Goal: Obtain resource: Download file/media

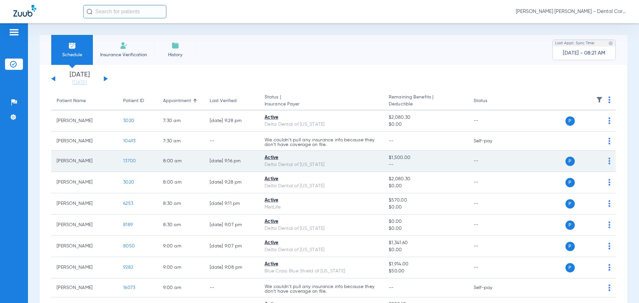
click at [133, 161] on span "13700" at bounding box center [129, 161] width 13 height 5
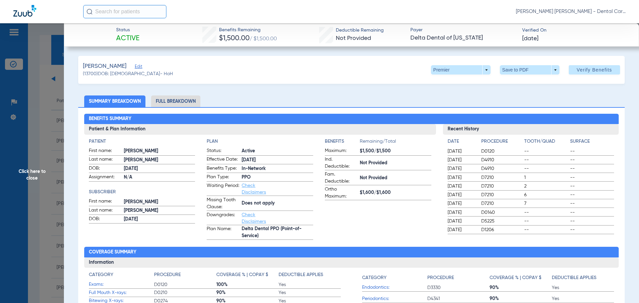
click at [184, 102] on li "Full Breakdown" at bounding box center [175, 102] width 49 height 12
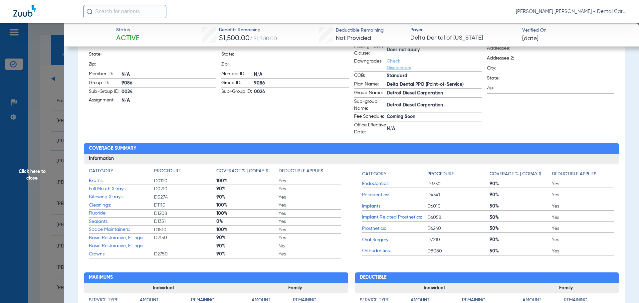
scroll to position [166, 0]
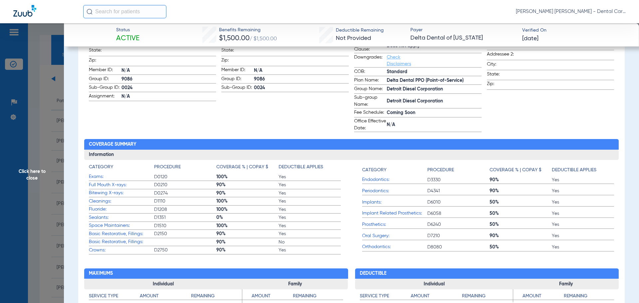
click at [24, 170] on span "Click here to close" at bounding box center [32, 174] width 64 height 303
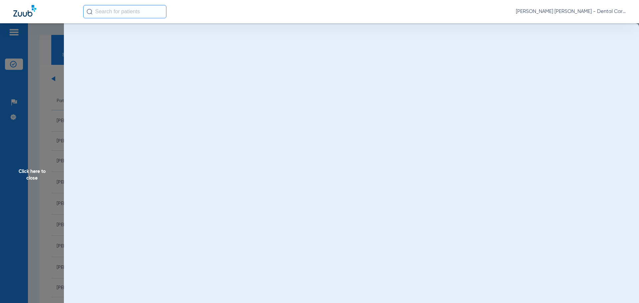
scroll to position [0, 0]
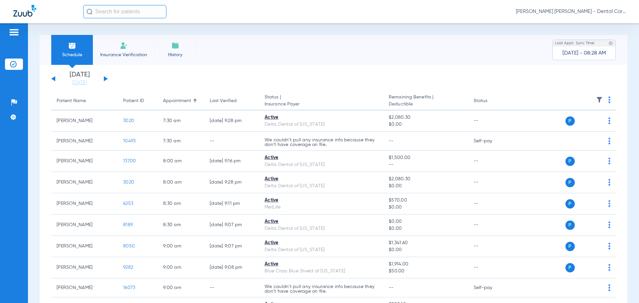
click at [104, 77] on div "[DATE] [DATE] [DATE] [DATE] [DATE] [DATE] [DATE] [DATE] [DATE] [DATE] [DATE] [D…" at bounding box center [79, 79] width 57 height 15
click at [104, 77] on button at bounding box center [106, 78] width 4 height 5
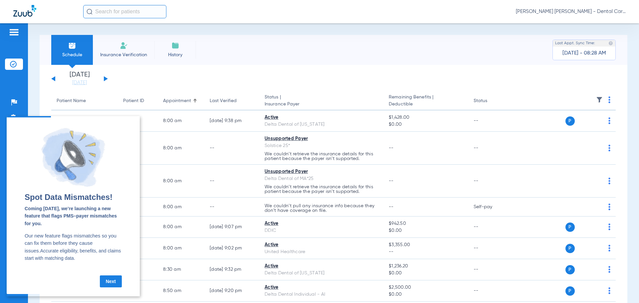
click at [109, 285] on link "Next" at bounding box center [111, 282] width 22 height 12
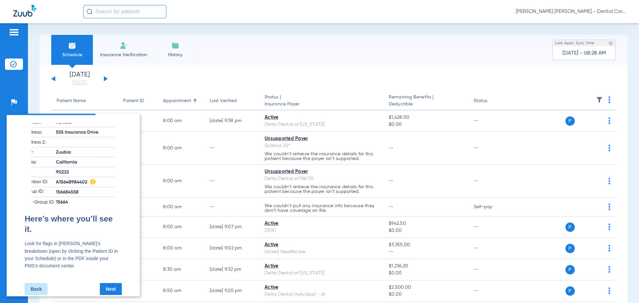
click at [114, 283] on link "Next" at bounding box center [111, 289] width 22 height 12
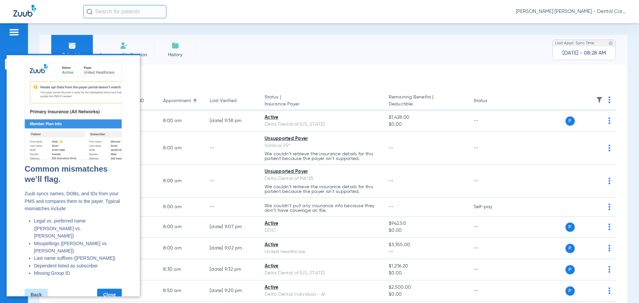
click at [114, 289] on link "Close" at bounding box center [109, 295] width 25 height 12
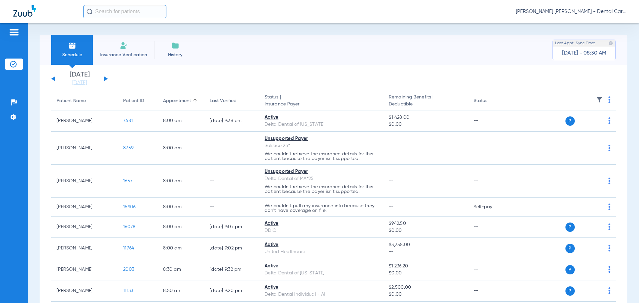
click at [112, 12] on input "text" at bounding box center [124, 11] width 83 height 13
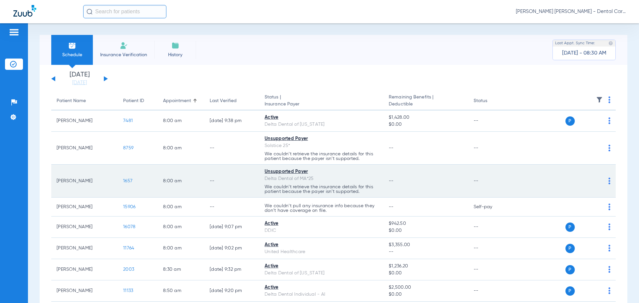
click at [131, 180] on span "1657" at bounding box center [127, 181] width 9 height 5
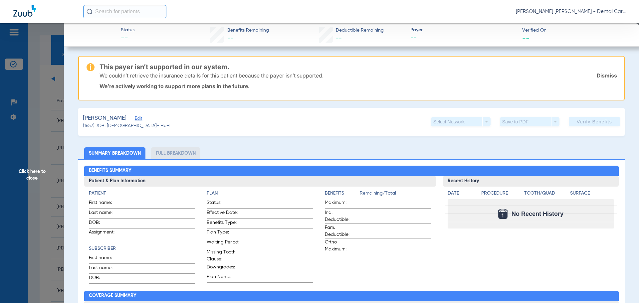
click at [32, 173] on span "Click here to close" at bounding box center [32, 174] width 64 height 303
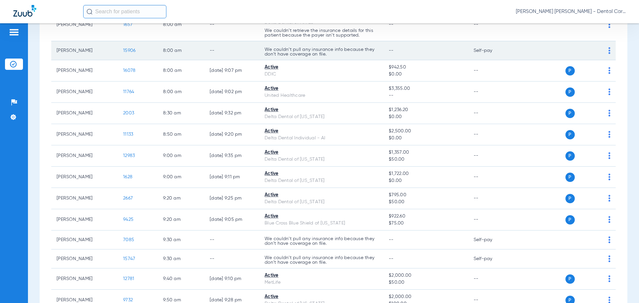
scroll to position [166, 0]
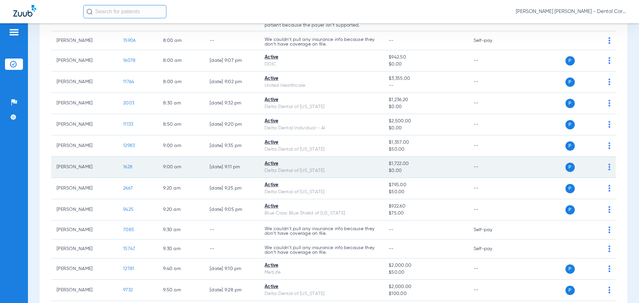
click at [130, 166] on span "1628" at bounding box center [127, 167] width 9 height 5
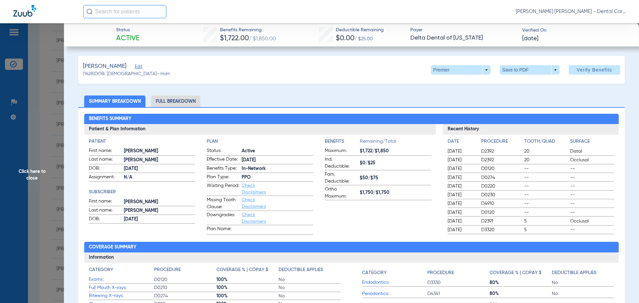
click at [175, 101] on li "Full Breakdown" at bounding box center [175, 102] width 49 height 12
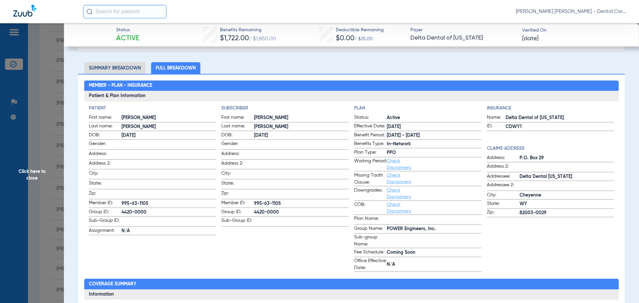
scroll to position [0, 0]
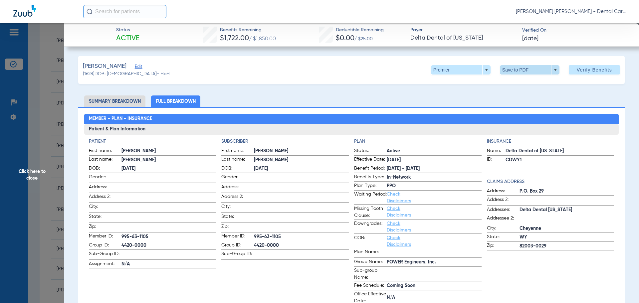
click at [534, 69] on span at bounding box center [530, 69] width 60 height 9
click at [521, 86] on button "insert_drive_file Save to PDF" at bounding box center [520, 83] width 50 height 13
click at [27, 174] on span "Click here to close" at bounding box center [32, 174] width 64 height 303
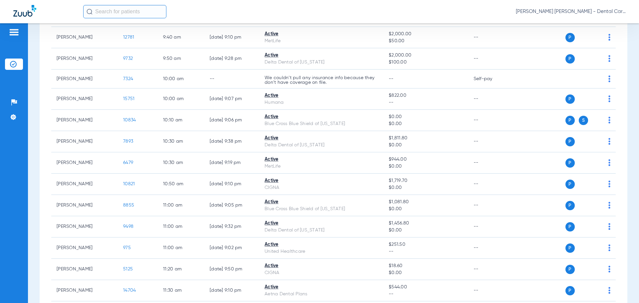
scroll to position [399, 0]
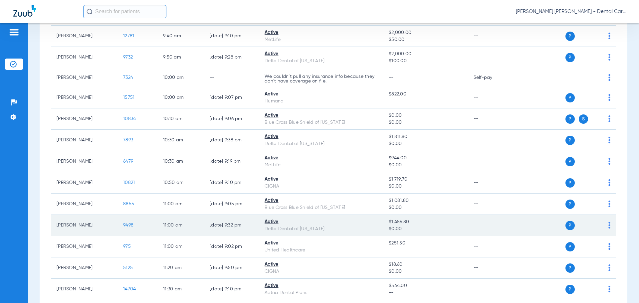
click at [130, 225] on span "9498" at bounding box center [128, 225] width 10 height 5
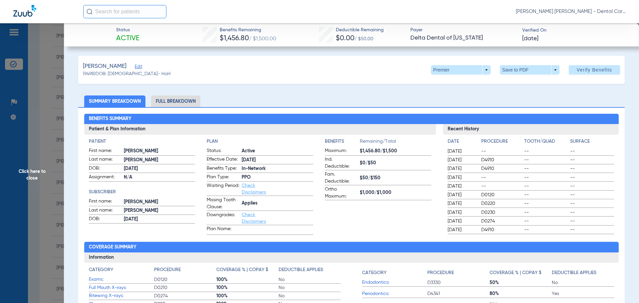
click at [182, 101] on li "Full Breakdown" at bounding box center [175, 102] width 49 height 12
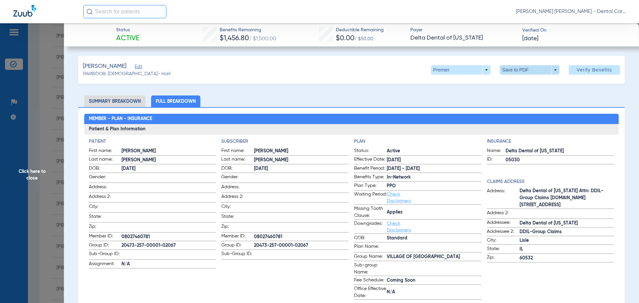
click at [526, 67] on span at bounding box center [530, 70] width 16 height 16
click at [520, 84] on span "Save to PDF" at bounding box center [527, 83] width 26 height 5
click at [27, 170] on span "Click here to close" at bounding box center [32, 174] width 64 height 303
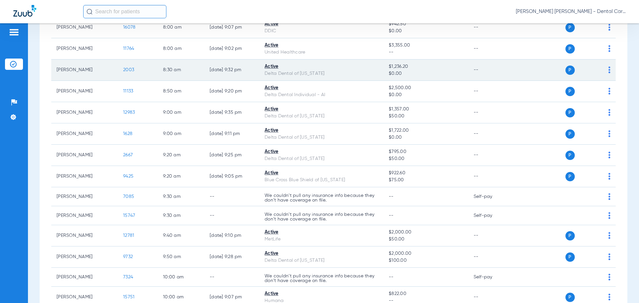
scroll to position [67, 0]
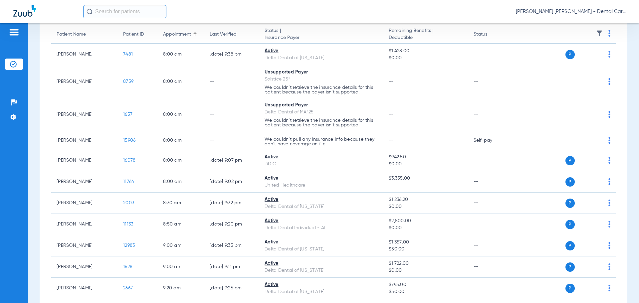
click at [124, 10] on input "text" at bounding box center [124, 11] width 83 height 13
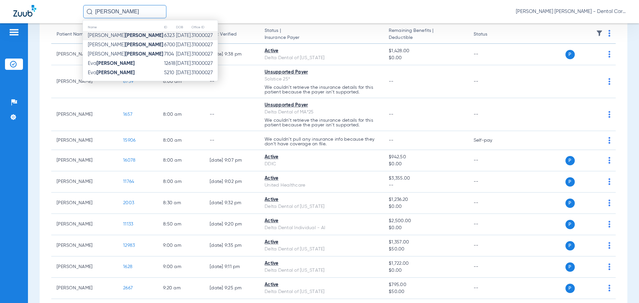
type input "[PERSON_NAME]"
click at [125, 36] on strong "[PERSON_NAME]" at bounding box center [144, 35] width 38 height 5
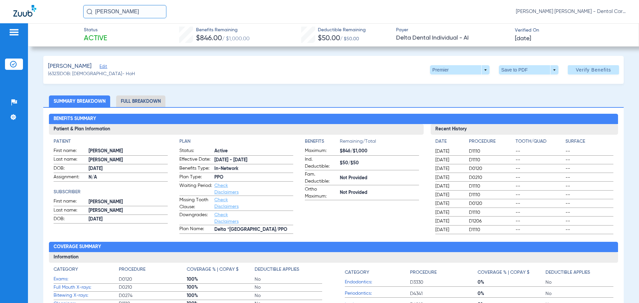
click at [137, 100] on li "Full Breakdown" at bounding box center [140, 102] width 49 height 12
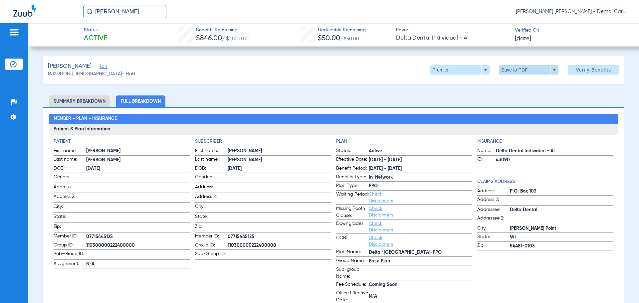
click at [521, 68] on span at bounding box center [529, 70] width 16 height 16
click at [519, 86] on span "Save to PDF" at bounding box center [526, 83] width 26 height 5
click at [130, 71] on div "[PERSON_NAME] (6323) DOB: [DEMOGRAPHIC_DATA] - HoH Premier arrow_drop_down Save…" at bounding box center [333, 70] width 580 height 28
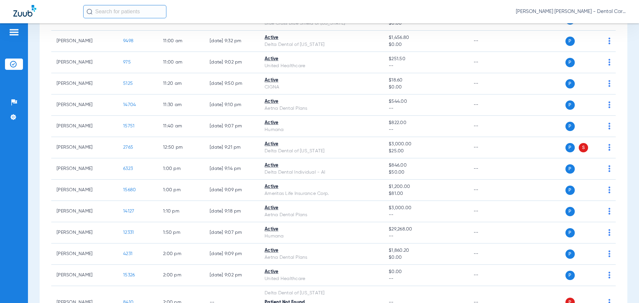
scroll to position [599, 0]
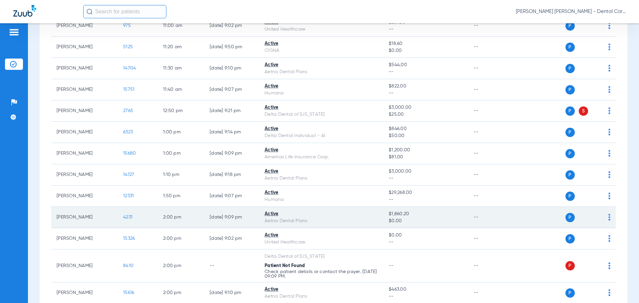
click at [129, 215] on span "4231" at bounding box center [127, 217] width 9 height 5
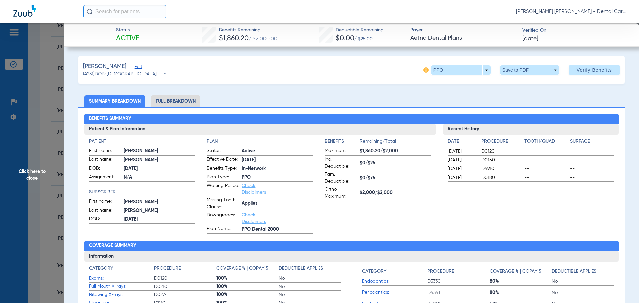
click at [171, 100] on li "Full Breakdown" at bounding box center [175, 102] width 49 height 12
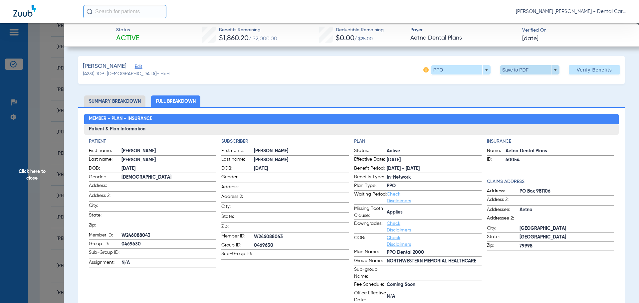
click at [513, 69] on span at bounding box center [530, 69] width 60 height 9
click at [513, 86] on button "insert_drive_file Save to PDF" at bounding box center [520, 83] width 50 height 13
click at [30, 175] on span "Click here to close" at bounding box center [32, 174] width 64 height 303
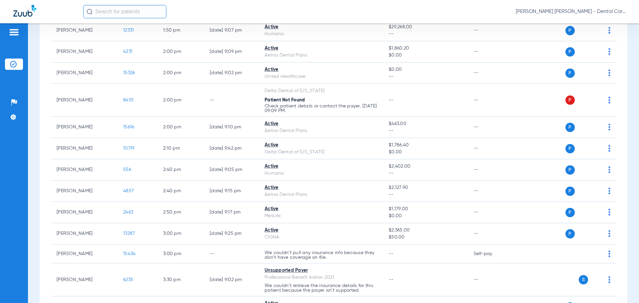
scroll to position [766, 0]
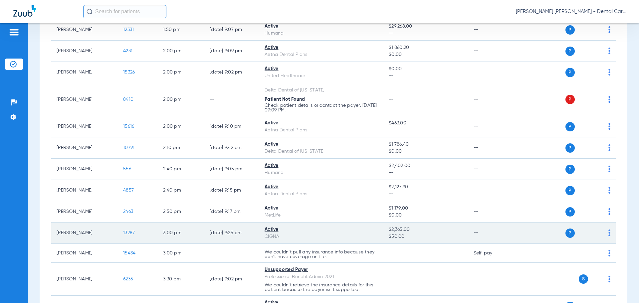
click at [128, 232] on span "13287" at bounding box center [129, 233] width 12 height 5
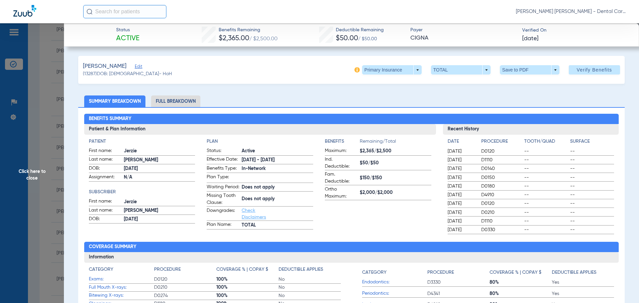
click at [173, 102] on li "Full Breakdown" at bounding box center [175, 102] width 49 height 12
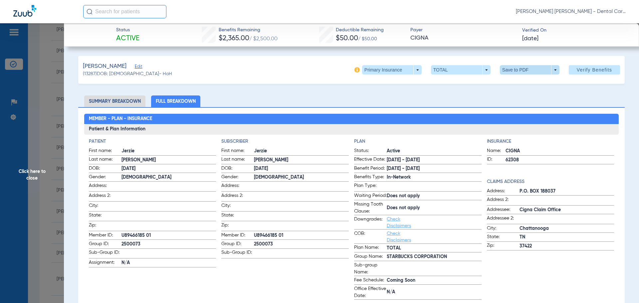
click at [508, 71] on span at bounding box center [530, 69] width 60 height 9
click at [392, 68] on div at bounding box center [319, 151] width 639 height 303
click at [410, 67] on span at bounding box center [392, 69] width 60 height 9
click at [386, 94] on span "Secondary Insurance" at bounding box center [385, 96] width 44 height 5
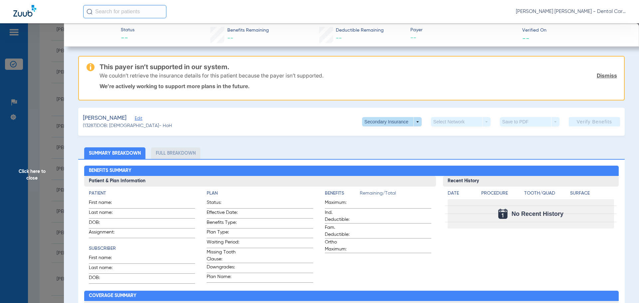
click at [409, 121] on span at bounding box center [392, 121] width 60 height 9
click at [379, 134] on span "Primary Insurance" at bounding box center [385, 135] width 44 height 5
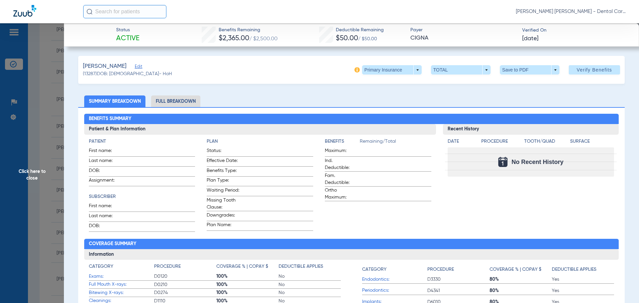
click at [188, 103] on li "Full Breakdown" at bounding box center [175, 102] width 49 height 12
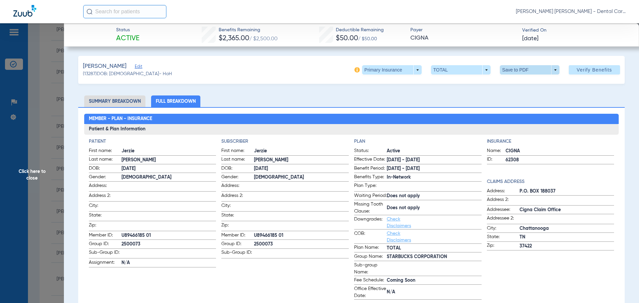
click at [508, 71] on span at bounding box center [530, 69] width 60 height 9
click at [518, 84] on span "Save to PDF" at bounding box center [527, 83] width 26 height 5
